Goal: Information Seeking & Learning: Find specific fact

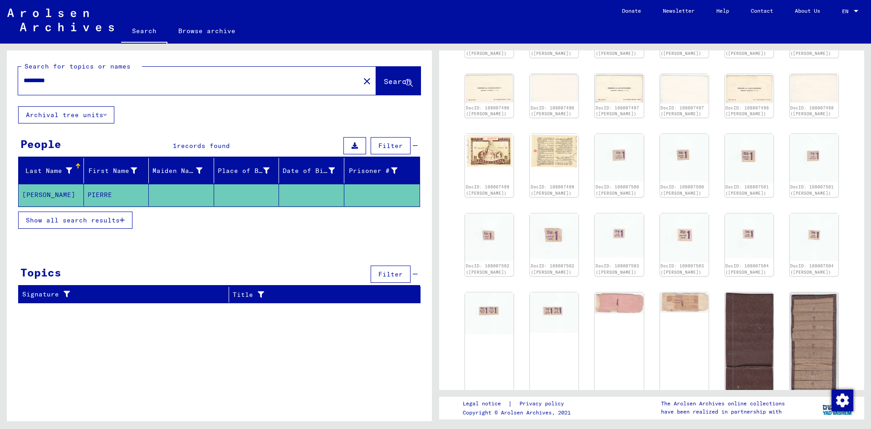
scroll to position [1134, 0]
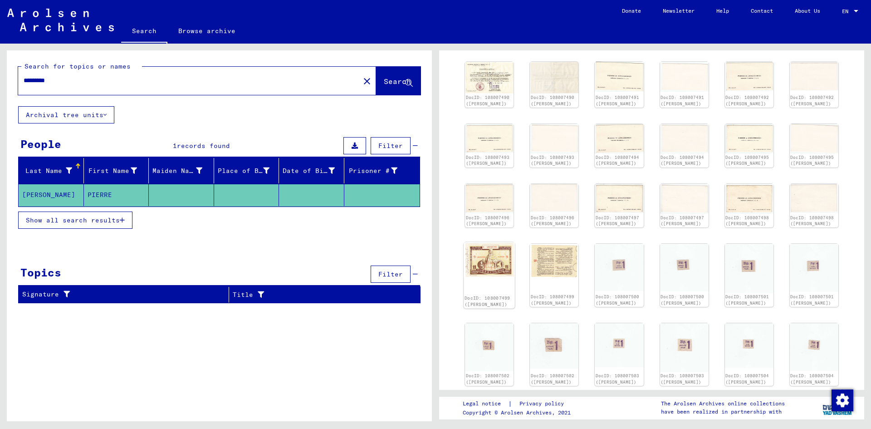
click at [495, 308] on div "DocID: 108007499 ([PERSON_NAME])" at bounding box center [488, 275] width 51 height 66
click at [497, 277] on img at bounding box center [488, 259] width 51 height 35
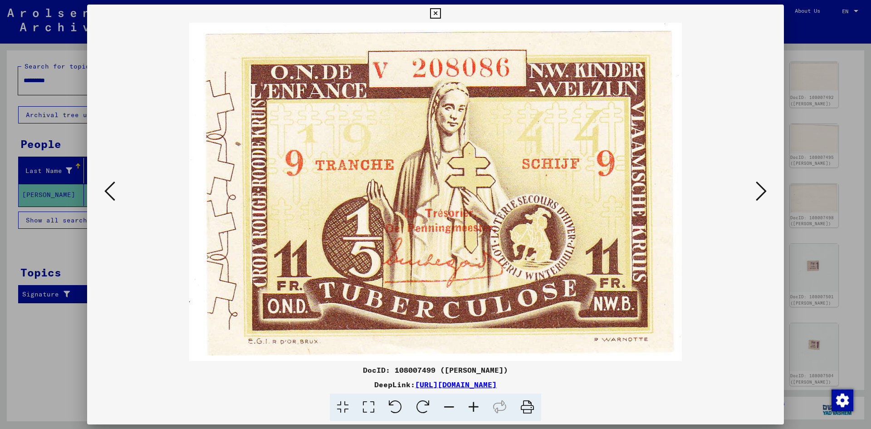
click at [433, 12] on icon at bounding box center [435, 13] width 10 height 11
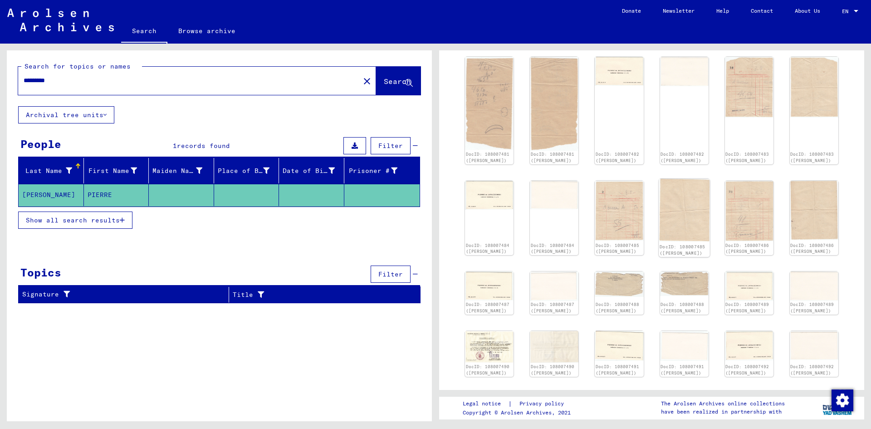
scroll to position [862, 0]
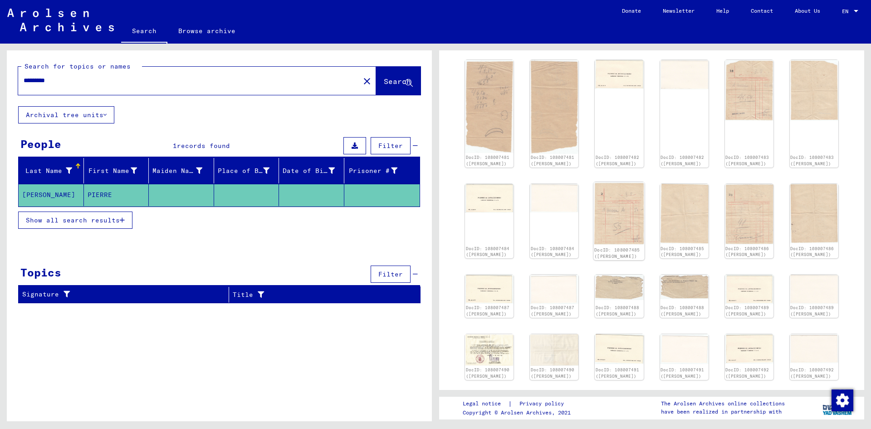
click at [614, 245] on img at bounding box center [619, 213] width 51 height 63
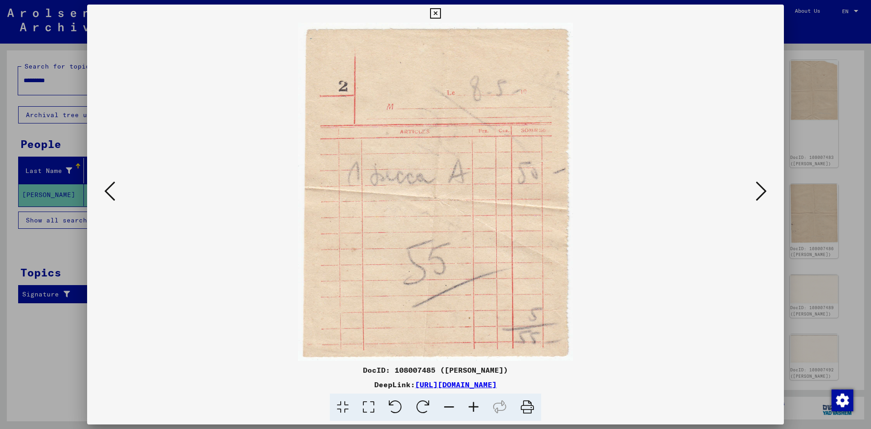
click at [433, 14] on icon at bounding box center [435, 13] width 10 height 11
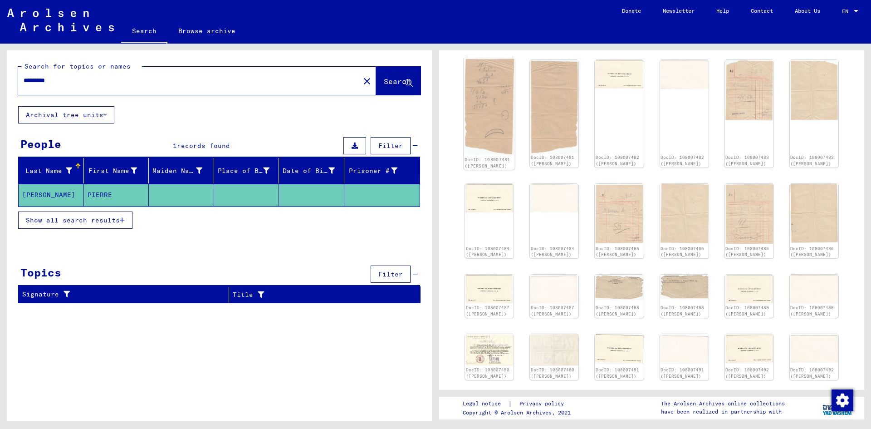
click at [491, 155] on img at bounding box center [488, 106] width 51 height 97
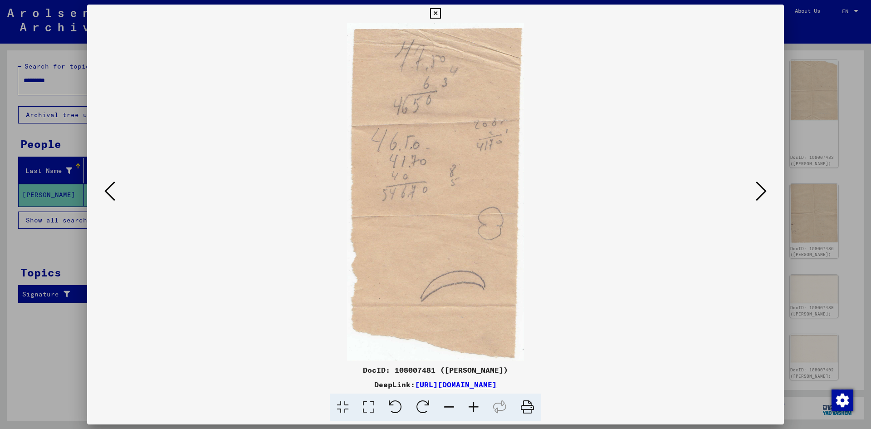
click at [436, 14] on icon at bounding box center [435, 13] width 10 height 11
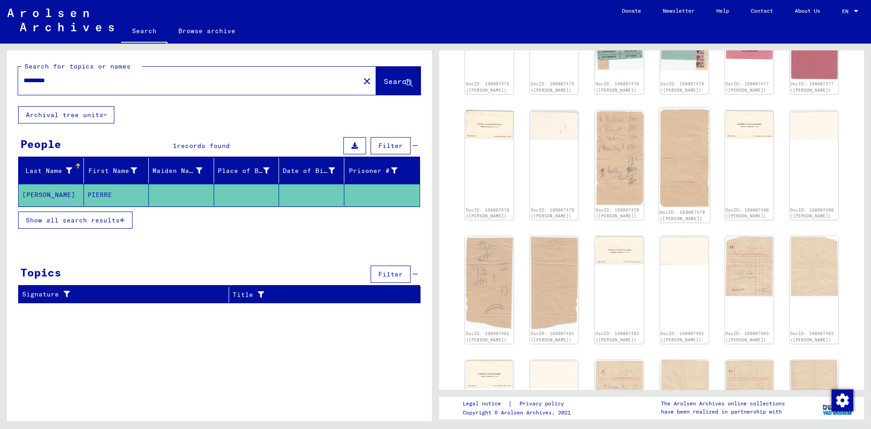
scroll to position [680, 0]
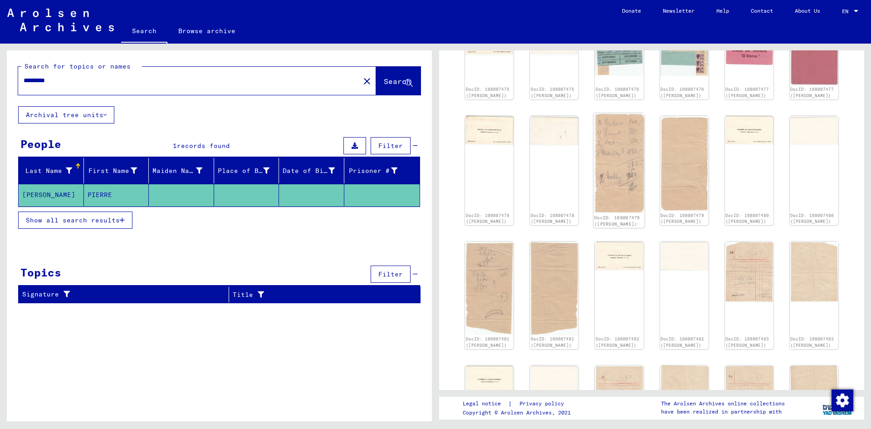
click at [617, 208] on img at bounding box center [619, 163] width 51 height 100
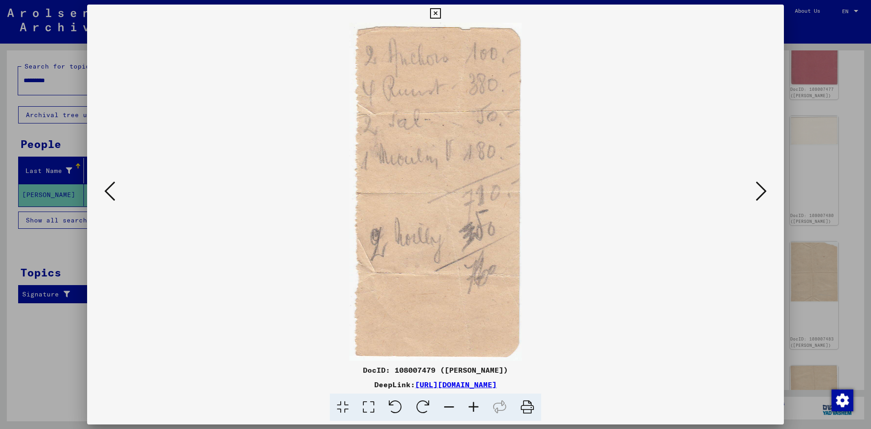
click at [435, 13] on icon at bounding box center [435, 13] width 10 height 11
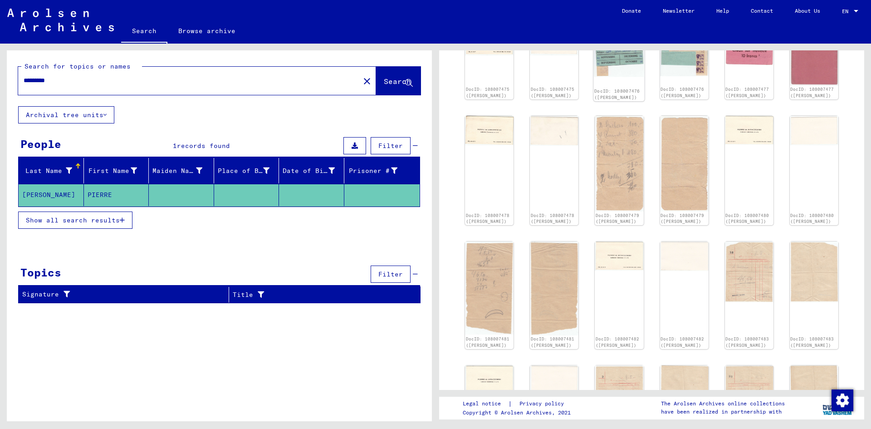
click at [604, 77] on img at bounding box center [619, 50] width 51 height 53
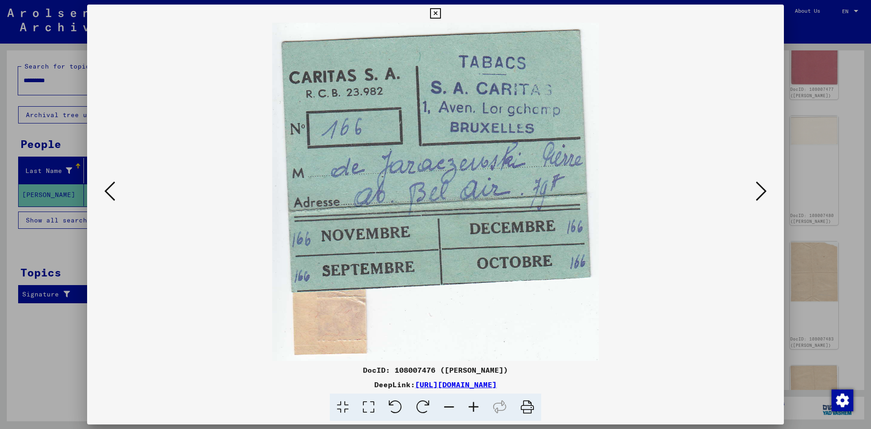
drag, startPoint x: 436, startPoint y: 15, endPoint x: 434, endPoint y: 24, distance: 9.6
click at [434, 20] on button at bounding box center [435, 14] width 16 height 18
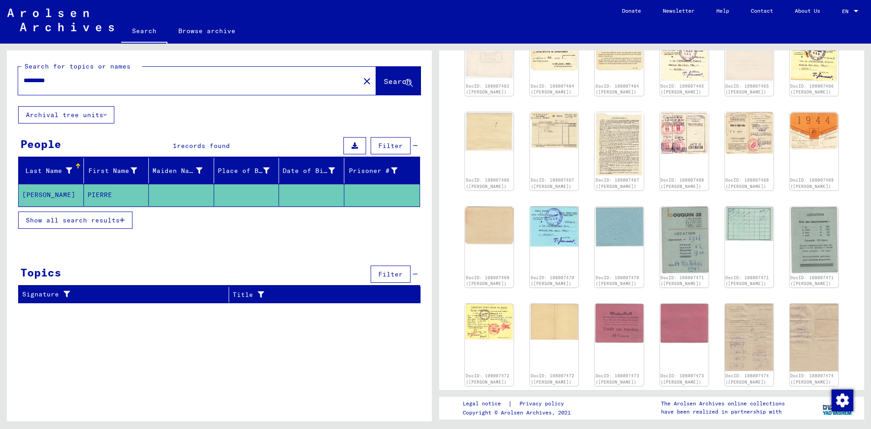
scroll to position [227, 0]
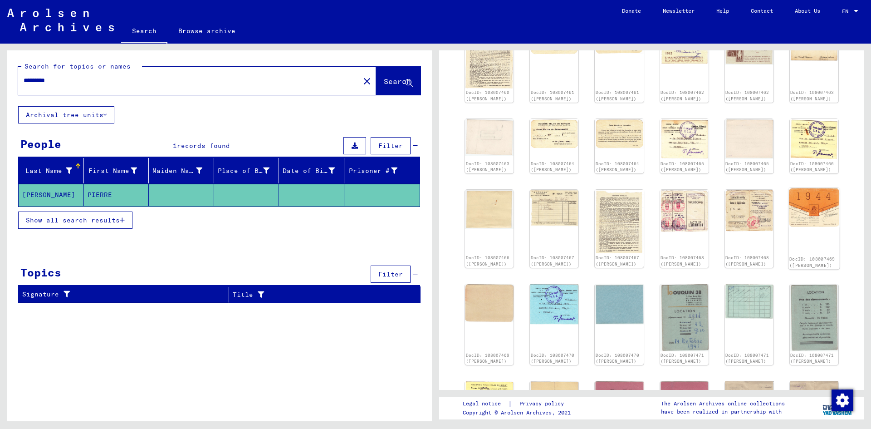
click at [808, 213] on img at bounding box center [813, 207] width 51 height 39
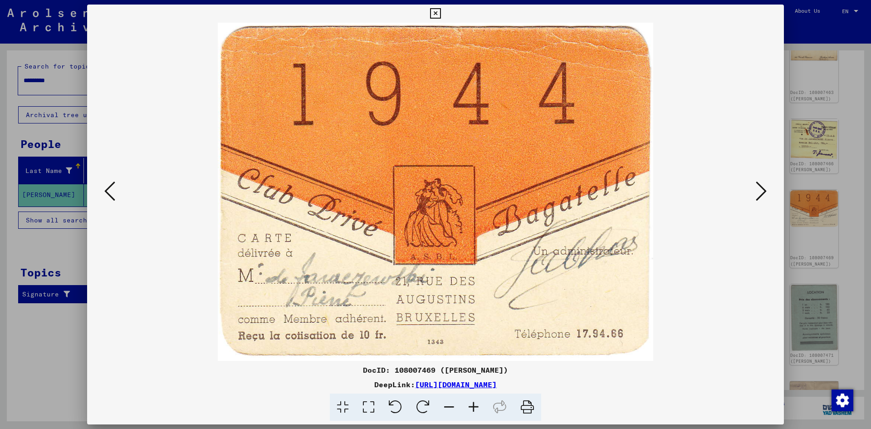
click at [433, 11] on icon at bounding box center [435, 13] width 10 height 11
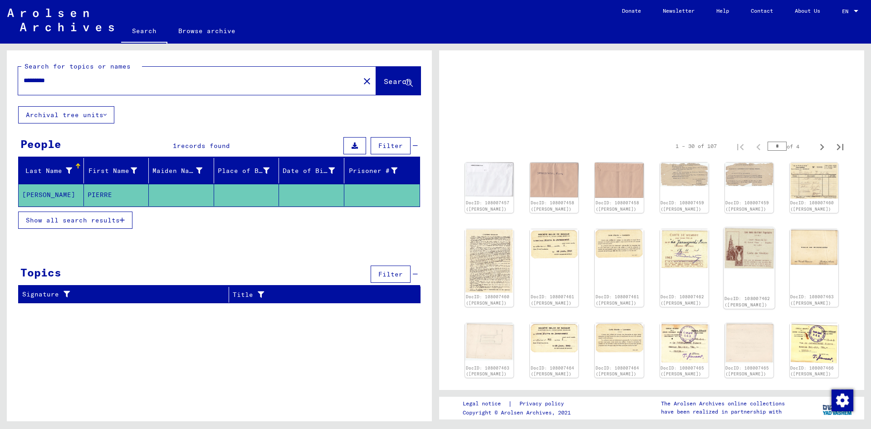
scroll to position [0, 0]
